Goal: Task Accomplishment & Management: Manage account settings

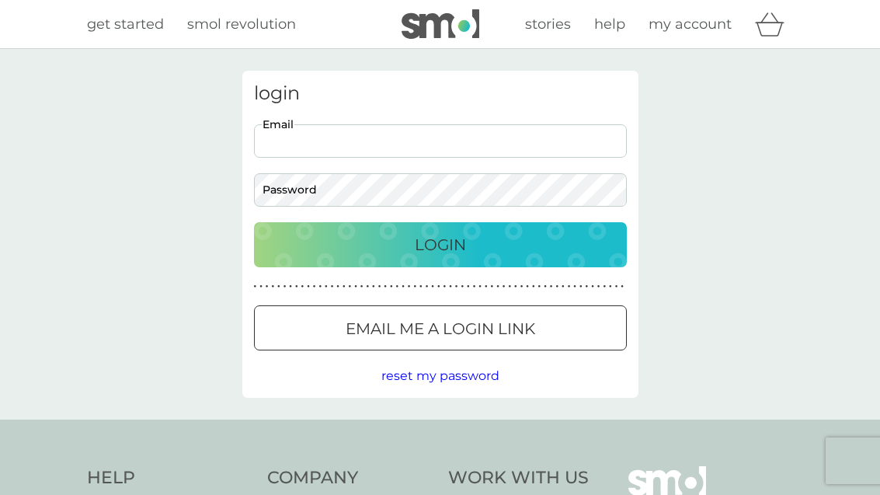
type input "jilianb@sky.com"
click at [440, 244] on button "Login" at bounding box center [440, 244] width 373 height 45
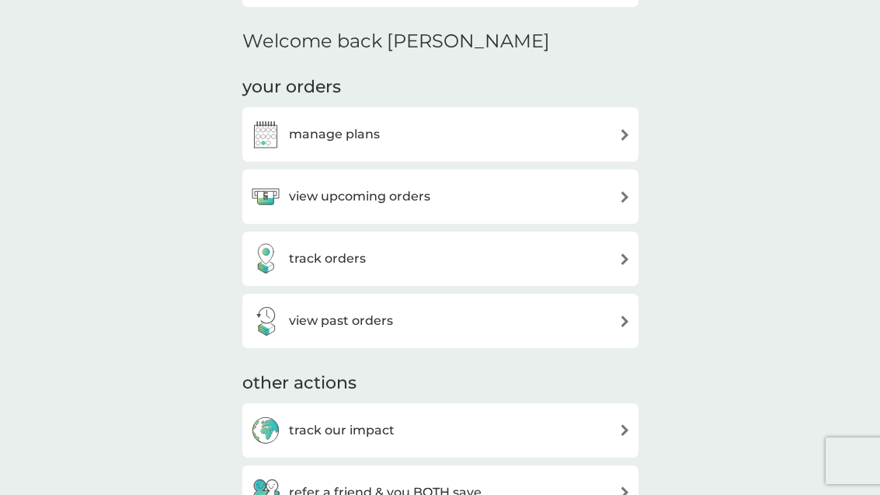
scroll to position [362, 0]
click at [601, 135] on div "manage plans" at bounding box center [440, 135] width 381 height 31
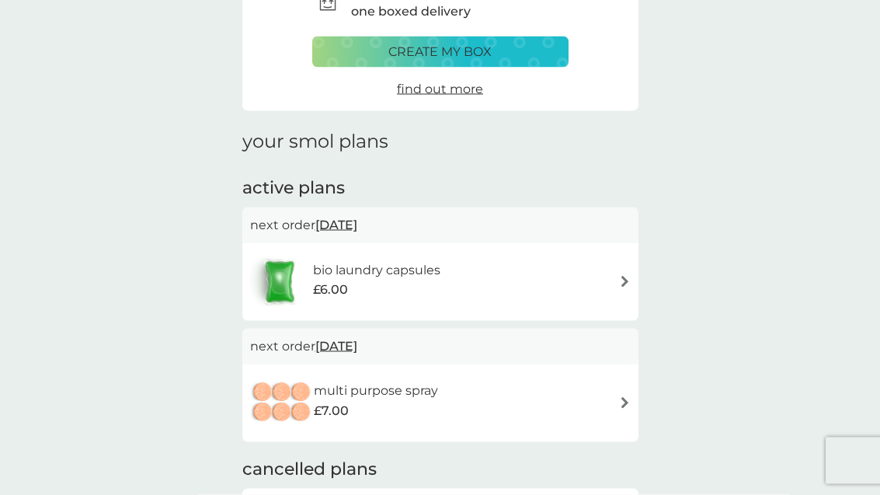
scroll to position [103, 0]
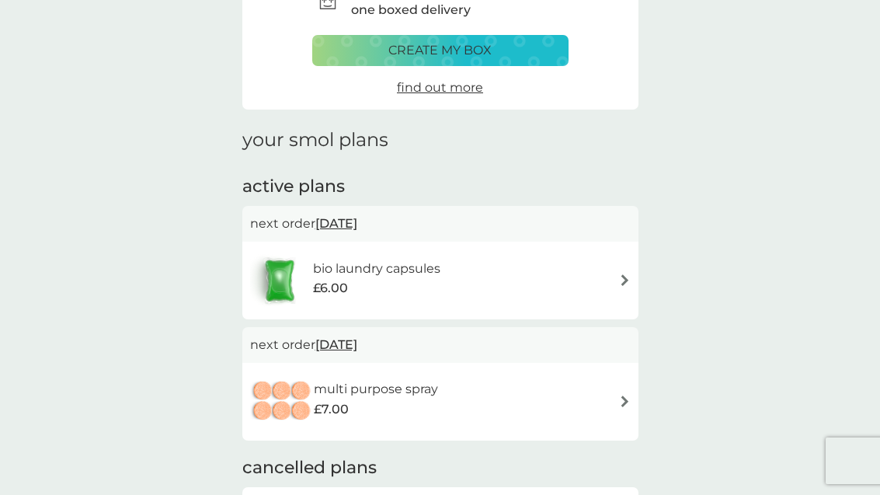
click at [608, 405] on div "multi purpose spray £7.00" at bounding box center [440, 401] width 381 height 54
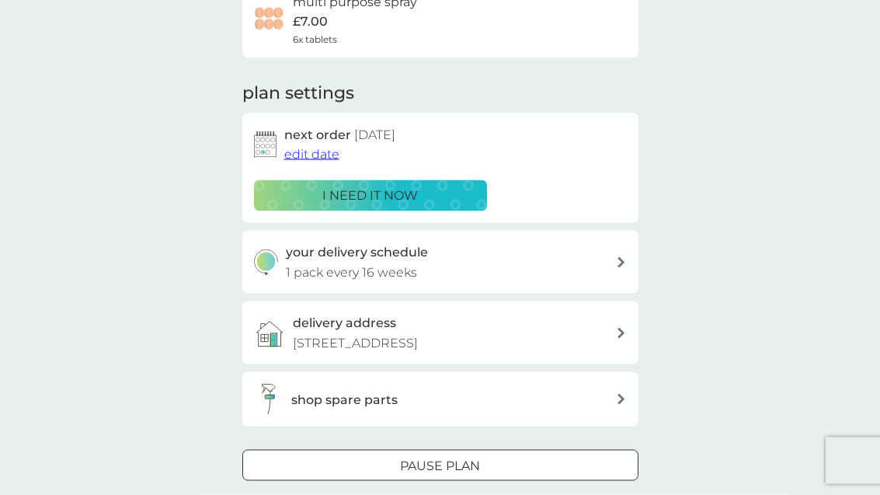
scroll to position [168, 0]
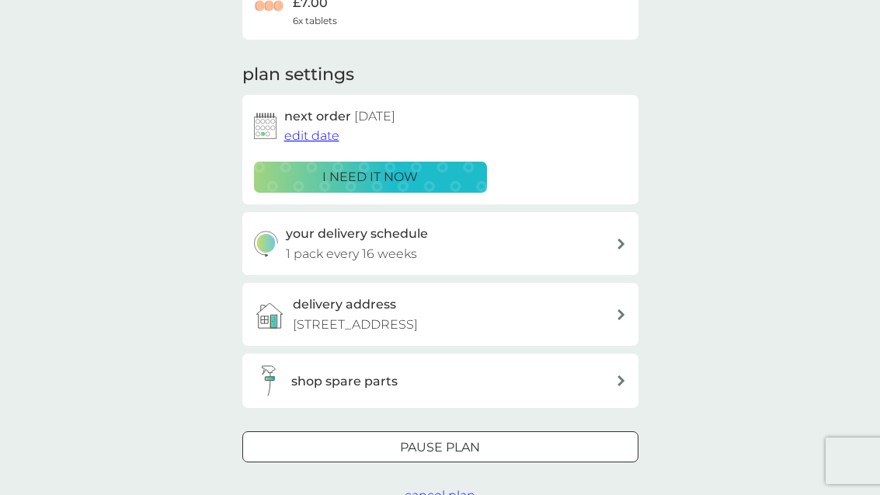
click at [440, 488] on span "cancel plan" at bounding box center [440, 495] width 71 height 15
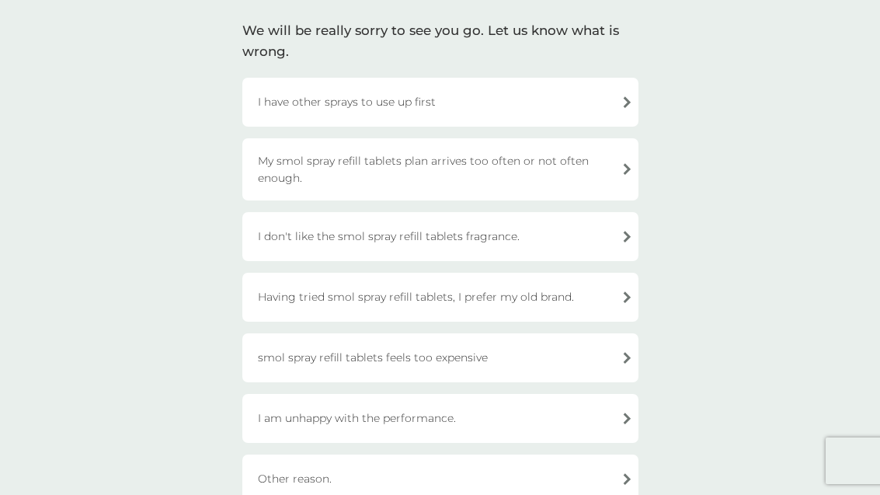
scroll to position [105, 0]
click at [543, 291] on div "Having tried smol spray refill tablets, I prefer my old brand." at bounding box center [440, 298] width 396 height 49
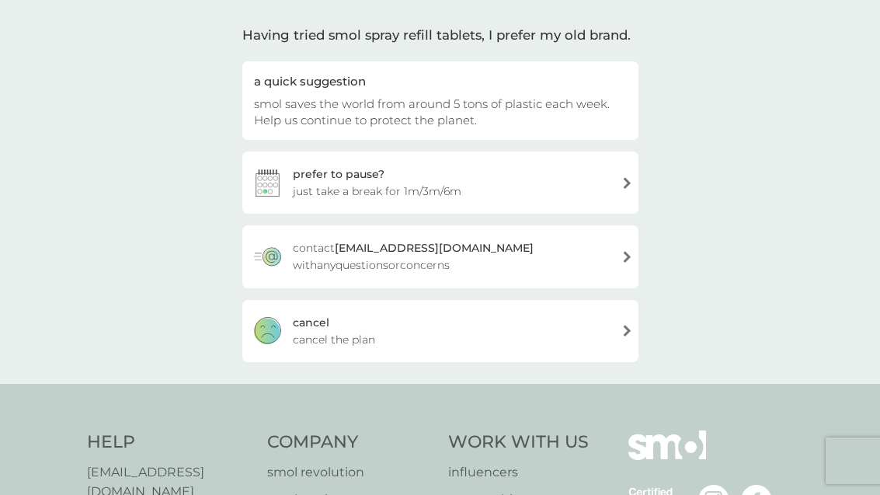
click at [418, 330] on div "[PERSON_NAME] the plan" at bounding box center [440, 331] width 396 height 62
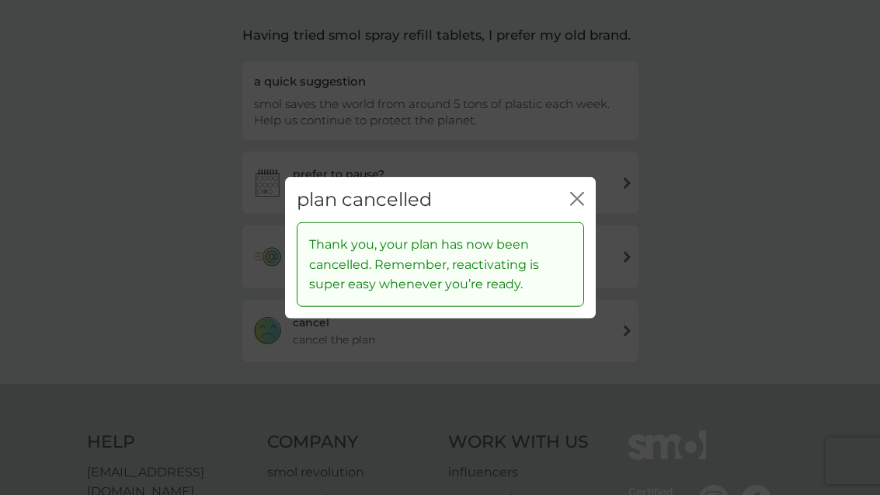
click at [575, 205] on icon "close" at bounding box center [577, 198] width 14 height 14
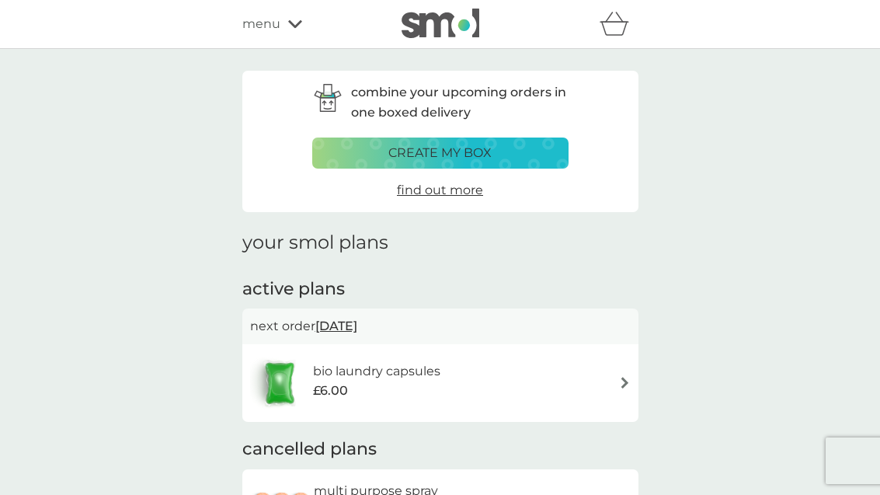
click at [288, 24] on icon at bounding box center [295, 23] width 14 height 9
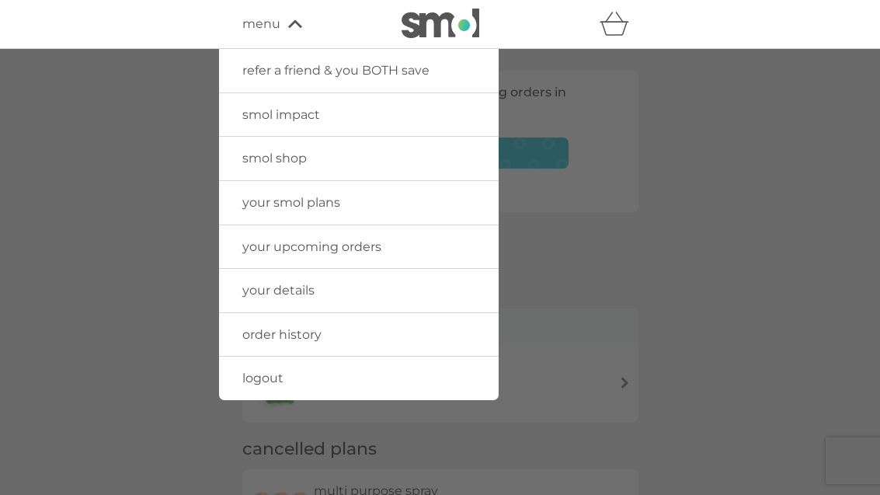
click at [302, 147] on link "smol shop" at bounding box center [359, 159] width 280 height 44
